Goal: Task Accomplishment & Management: Manage account settings

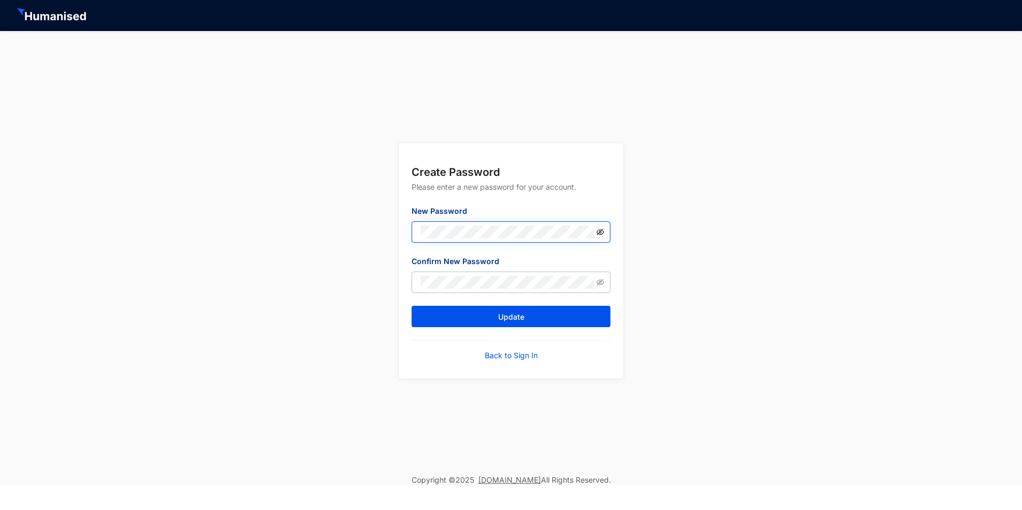
click at [598, 230] on icon "eye-invisible" at bounding box center [600, 231] width 7 height 7
click at [412, 306] on button "Update" at bounding box center [511, 316] width 199 height 21
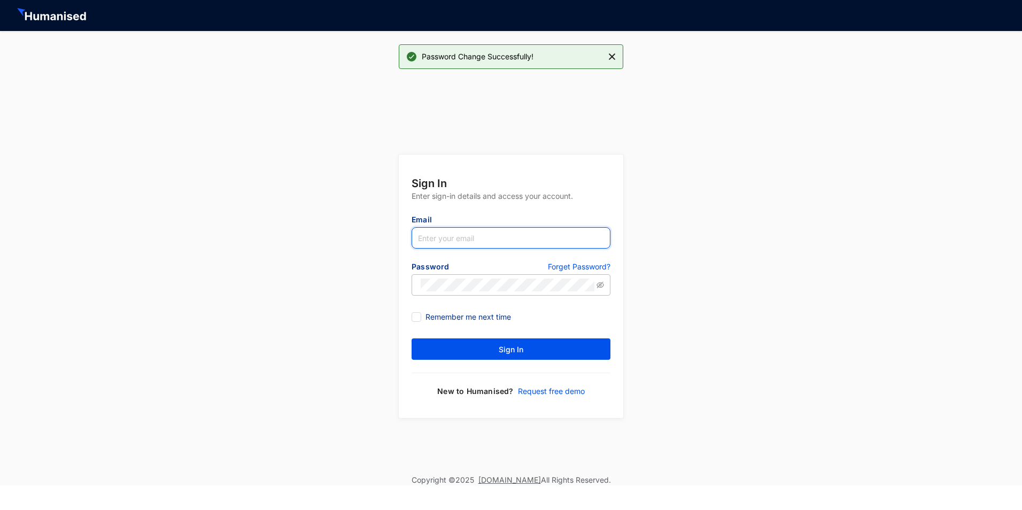
click at [446, 241] on input "text" at bounding box center [511, 237] width 199 height 21
type input "[PERSON_NAME][EMAIL_ADDRESS][DOMAIN_NAME]"
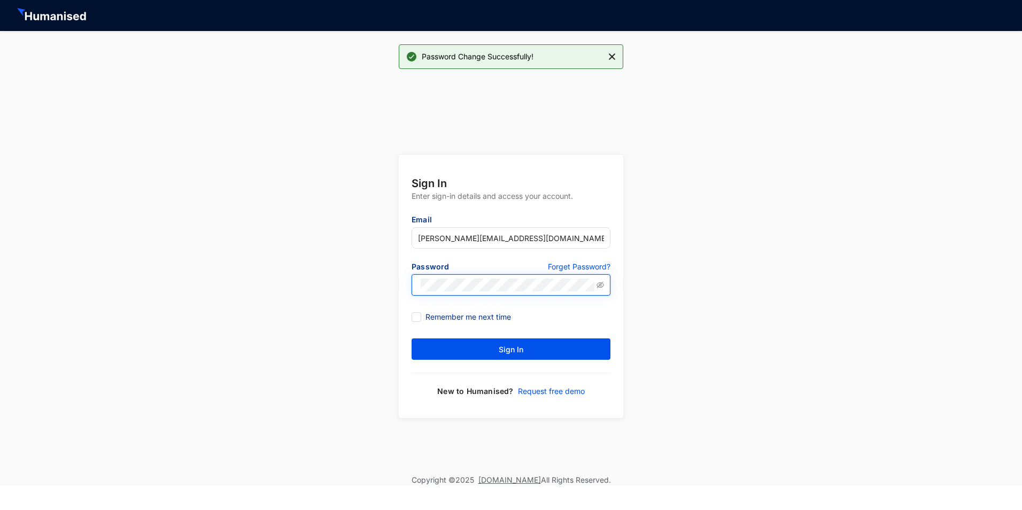
click at [412, 338] on button "Sign In" at bounding box center [511, 348] width 199 height 21
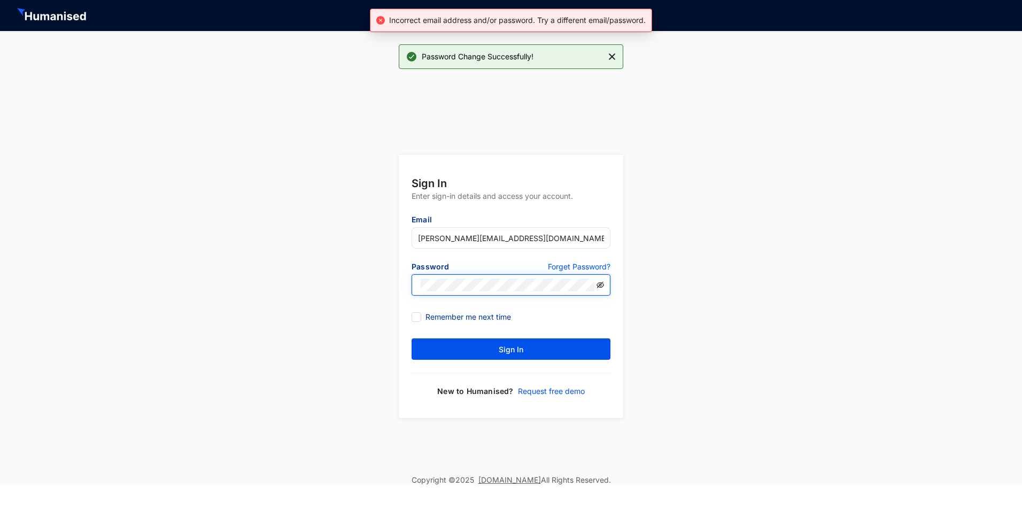
click at [599, 283] on icon "eye-invisible" at bounding box center [600, 284] width 7 height 7
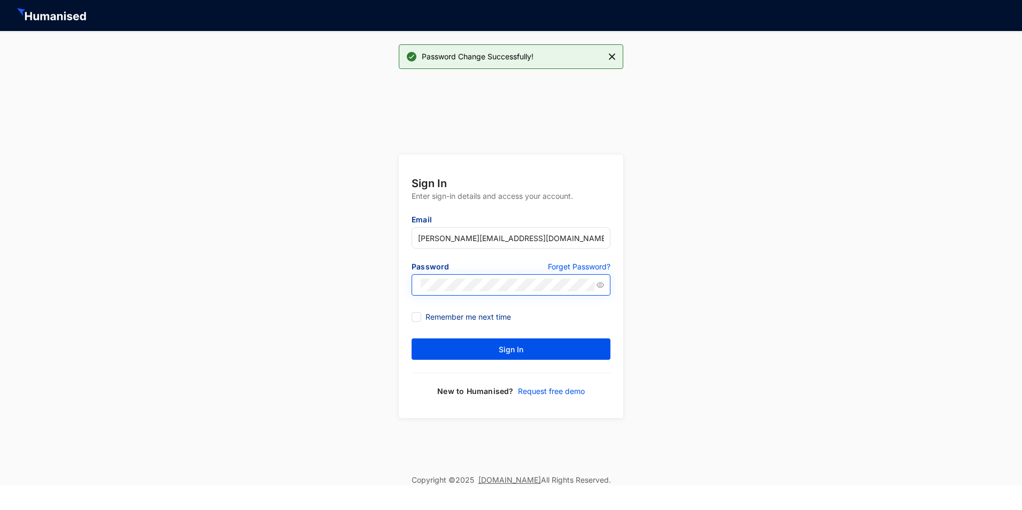
click at [523, 303] on form "Sign In Enter sign-in details and access your account. Email [EMAIL_ADDRESS][DO…" at bounding box center [511, 287] width 225 height 264
click at [529, 352] on button "Sign In" at bounding box center [511, 348] width 199 height 21
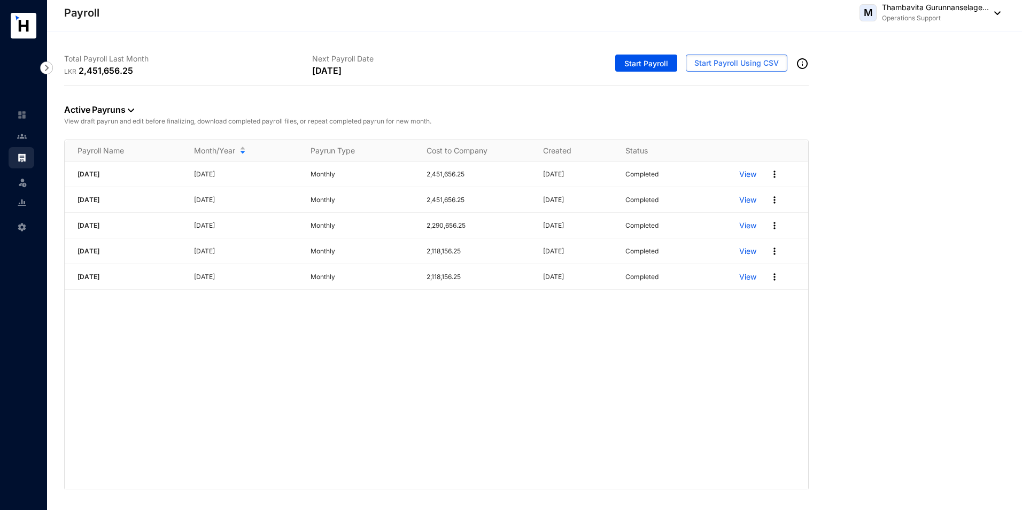
click at [767, 13] on div "Payroll M Thambavita Gurunnanselage... Operations Support" at bounding box center [532, 12] width 937 height 21
click at [431, 404] on div "[DATE] [DATE] Monthly 2,451,656.25 [DATE] Completed View [DATE] [DATE] Monthly …" at bounding box center [437, 325] width 744 height 328
click at [715, 99] on div "Active Payruns View draft payrun and edit before finalizing, download completed…" at bounding box center [436, 112] width 745 height 53
click at [449, 76] on div "[DATE]" at bounding box center [436, 70] width 248 height 13
click at [429, 51] on div "Next Payroll Date [DATE]" at bounding box center [436, 65] width 248 height 41
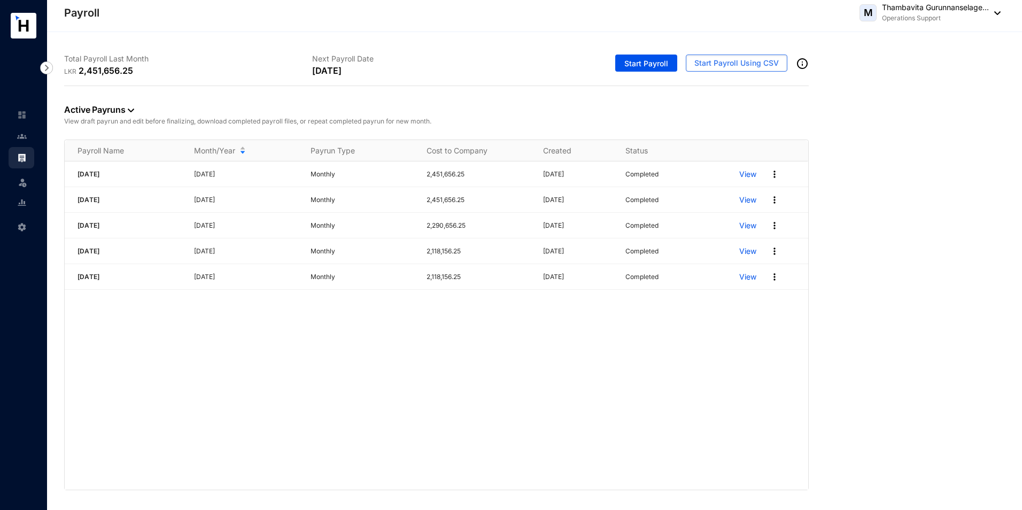
click at [26, 200] on img at bounding box center [22, 203] width 10 height 10
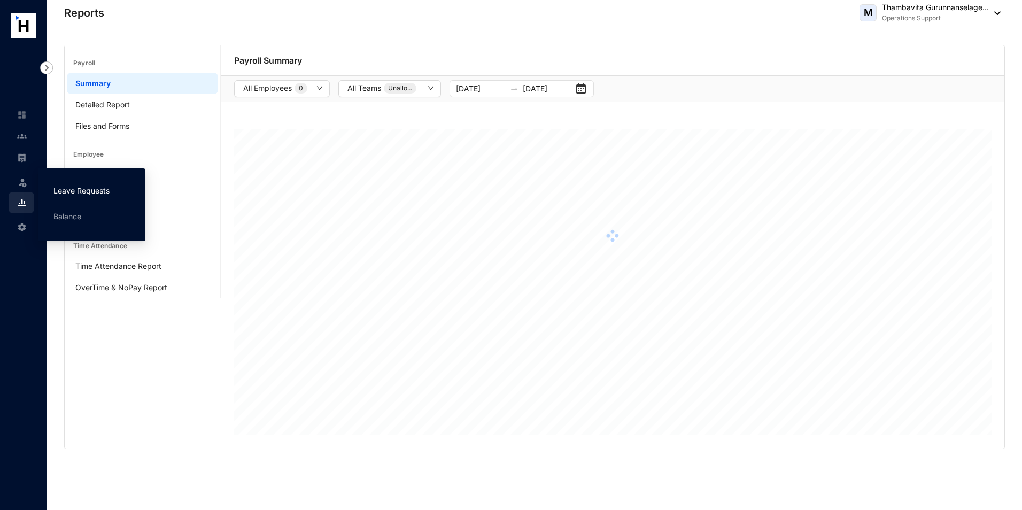
click at [67, 188] on link "Leave Requests" at bounding box center [81, 190] width 56 height 9
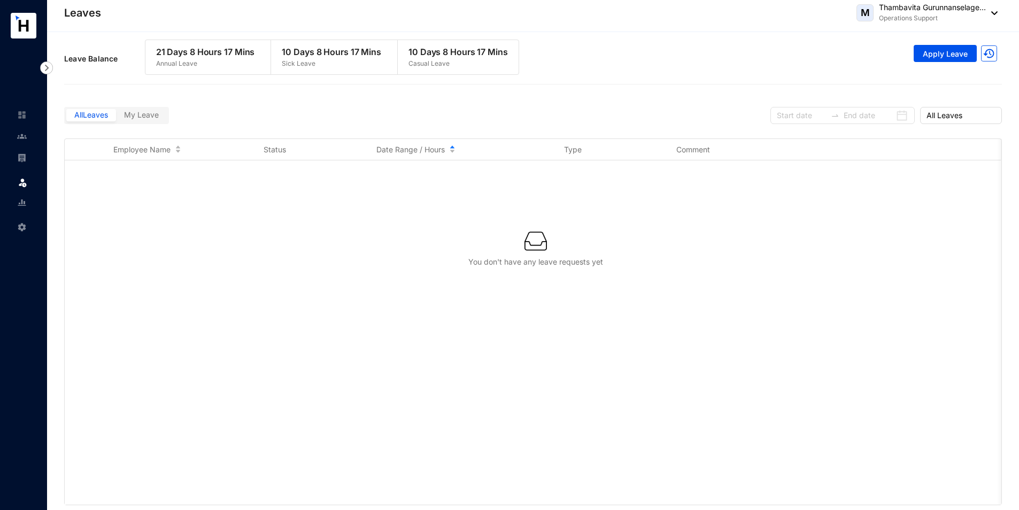
click at [172, 292] on div "You don't have any leave requests yet" at bounding box center [533, 332] width 937 height 344
click at [22, 111] on img at bounding box center [22, 115] width 10 height 10
